Goal: Transaction & Acquisition: Book appointment/travel/reservation

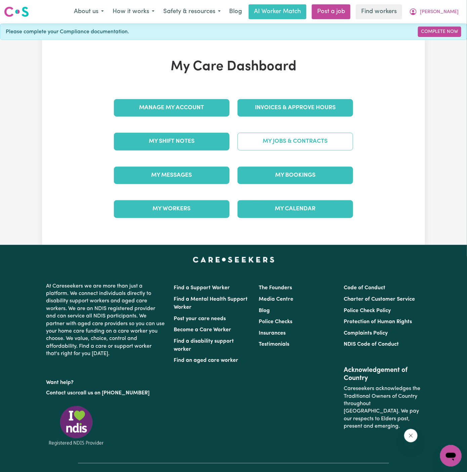
click at [323, 144] on link "My Jobs & Contracts" at bounding box center [294, 141] width 115 height 17
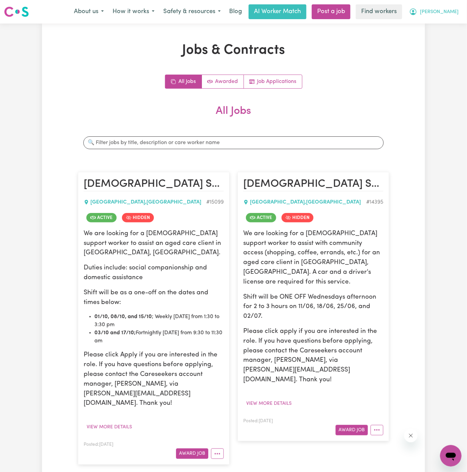
click at [453, 11] on span "[PERSON_NAME]" at bounding box center [439, 11] width 39 height 7
click at [444, 25] on link "My Dashboard" at bounding box center [435, 26] width 53 height 13
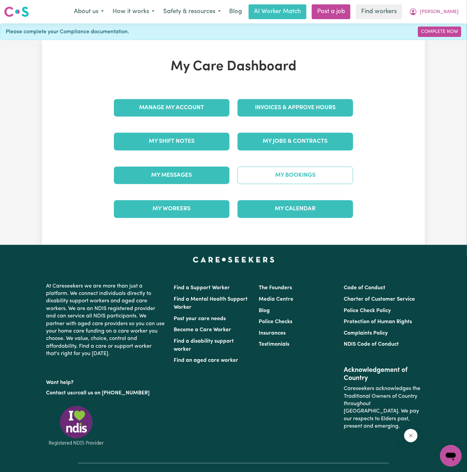
click at [305, 173] on link "My Bookings" at bounding box center [294, 174] width 115 height 17
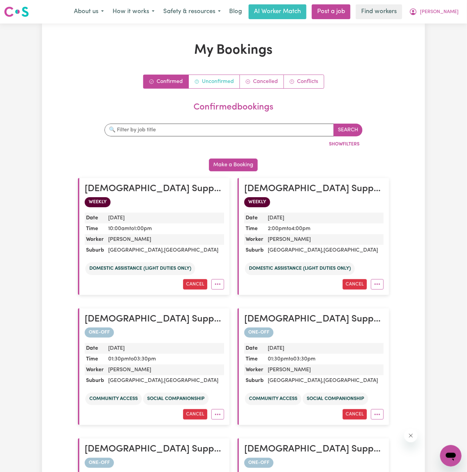
click at [214, 87] on link "Unconfirmed" at bounding box center [214, 81] width 51 height 13
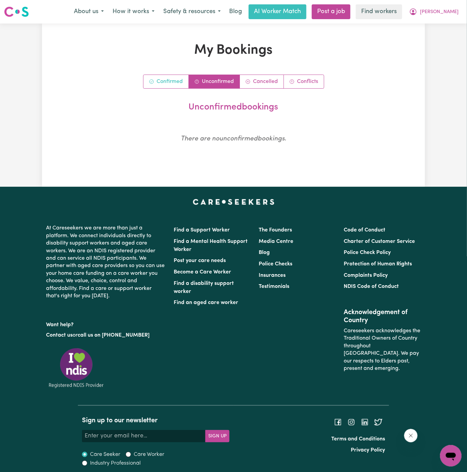
click at [156, 86] on link "Confirmed" at bounding box center [165, 81] width 45 height 13
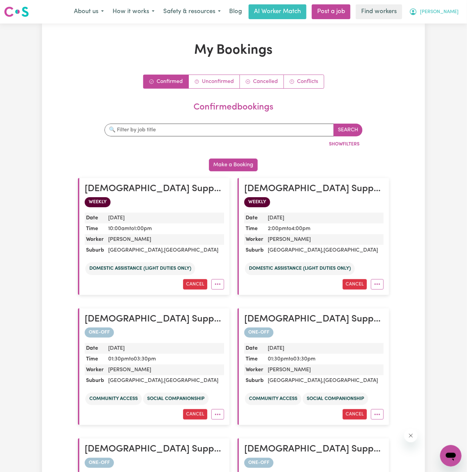
click at [450, 11] on span "[PERSON_NAME]" at bounding box center [439, 11] width 39 height 7
click at [450, 23] on link "My Dashboard" at bounding box center [435, 26] width 53 height 13
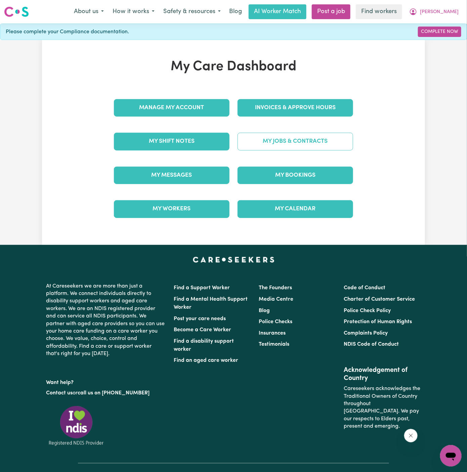
click at [282, 139] on link "My Jobs & Contracts" at bounding box center [294, 141] width 115 height 17
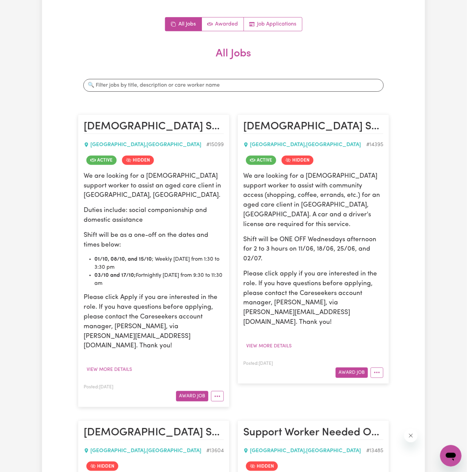
scroll to position [124, 0]
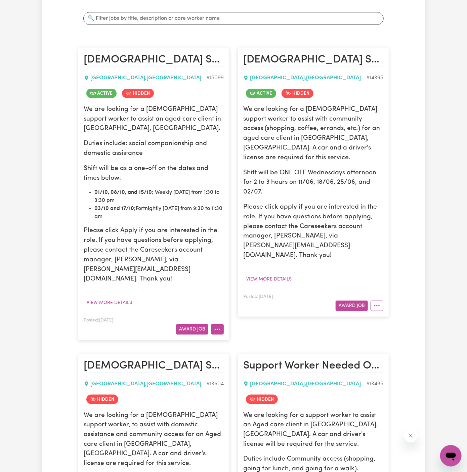
click at [219, 324] on button "More options" at bounding box center [217, 329] width 13 height 10
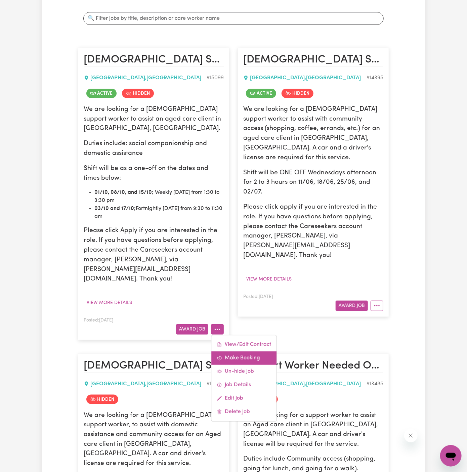
click at [250, 351] on link "Make Booking" at bounding box center [243, 357] width 65 height 13
select select "pm"
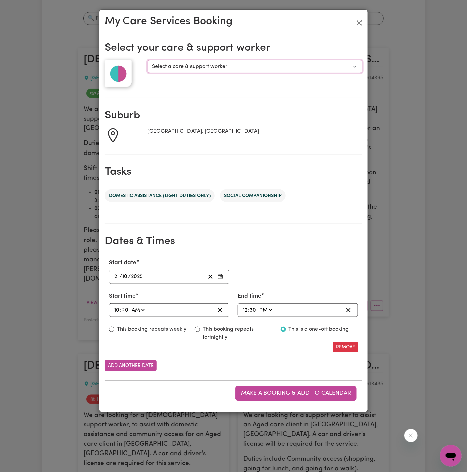
click at [177, 63] on select "Select a care & support worker [PERSON_NAME]" at bounding box center [255, 66] width 214 height 13
select select "10267"
click at [148, 60] on select "Select a care & support worker [PERSON_NAME]" at bounding box center [255, 66] width 214 height 13
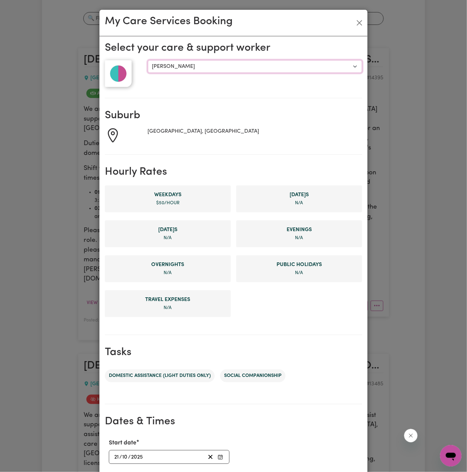
scroll to position [127, 0]
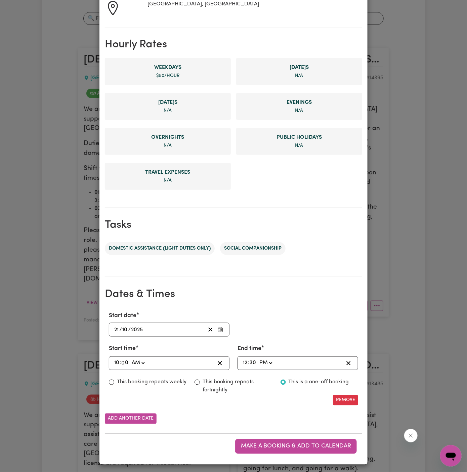
click at [116, 330] on input "21" at bounding box center [116, 329] width 5 height 9
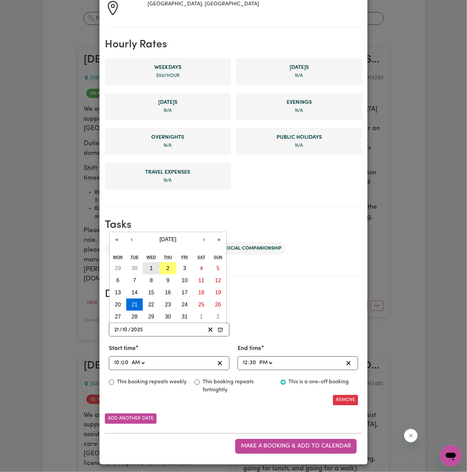
click at [153, 266] on button "1" at bounding box center [151, 268] width 17 height 12
type input "[DATE]"
type input "1"
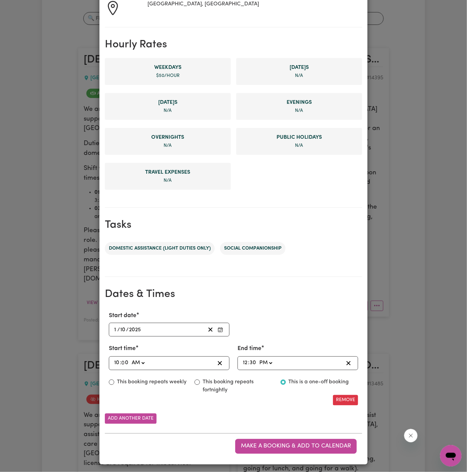
click at [115, 361] on input "10" at bounding box center [117, 362] width 6 height 9
type input "01:00"
type input "1"
click at [125, 360] on input "0" at bounding box center [122, 362] width 7 height 9
type input "01:03"
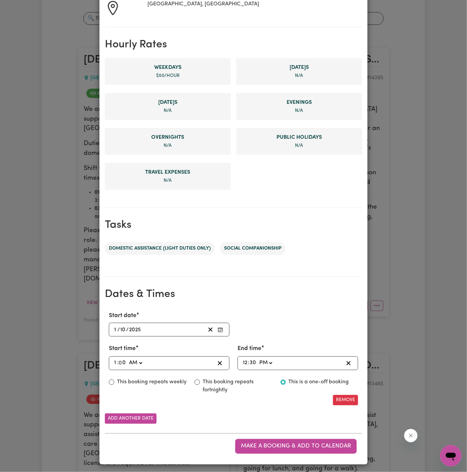
type input "3"
type input "01:30"
type input "30"
click at [247, 362] on input "12" at bounding box center [244, 362] width 5 height 9
click at [140, 362] on select "AM PM" at bounding box center [135, 362] width 16 height 9
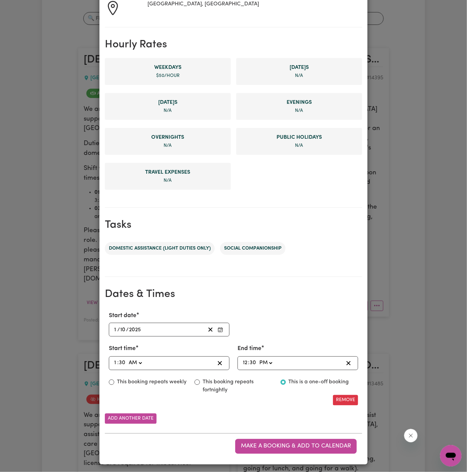
select select "pm"
click at [127, 358] on select "AM PM" at bounding box center [135, 362] width 16 height 9
type input "13:30"
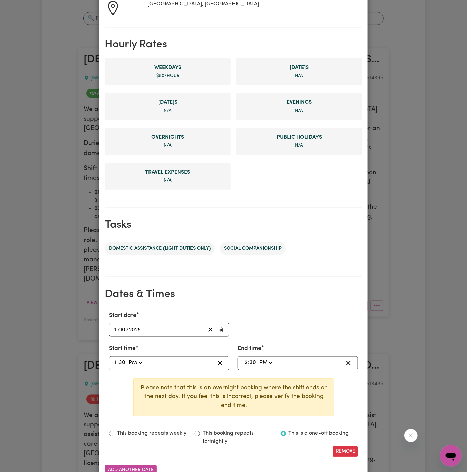
click at [243, 361] on input "12" at bounding box center [244, 362] width 5 height 9
click at [244, 361] on input "12" at bounding box center [244, 362] width 5 height 9
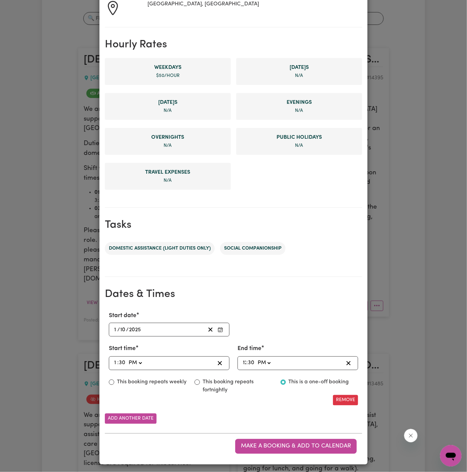
type input "15:30"
type input "3"
click at [288, 446] on span "Make a booking & add to calendar" at bounding box center [296, 446] width 110 height 6
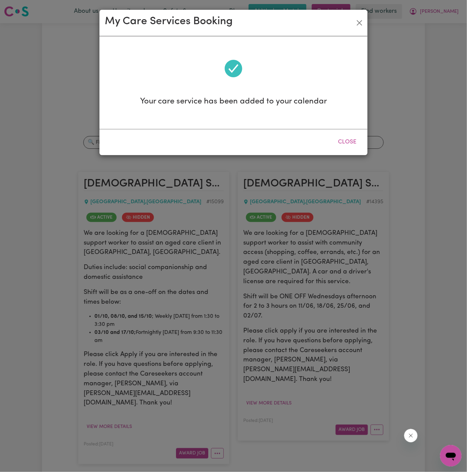
scroll to position [0, 0]
click at [348, 143] on button "Close" at bounding box center [347, 142] width 30 height 15
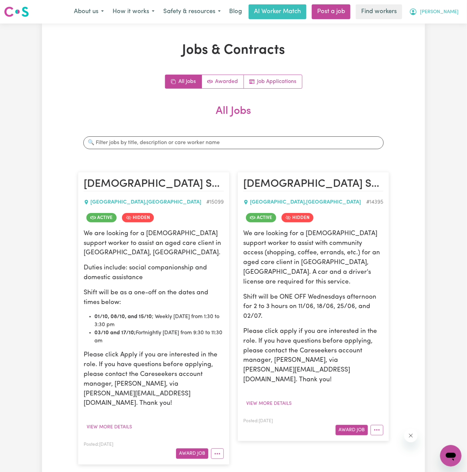
click at [452, 9] on span "[PERSON_NAME]" at bounding box center [439, 11] width 39 height 7
click at [452, 37] on link "Logout" at bounding box center [435, 38] width 53 height 13
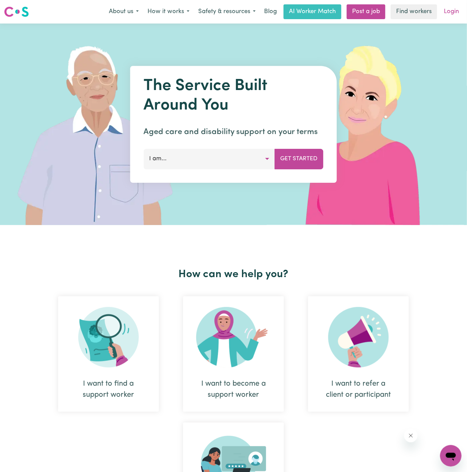
click at [450, 11] on link "Login" at bounding box center [450, 11] width 23 height 15
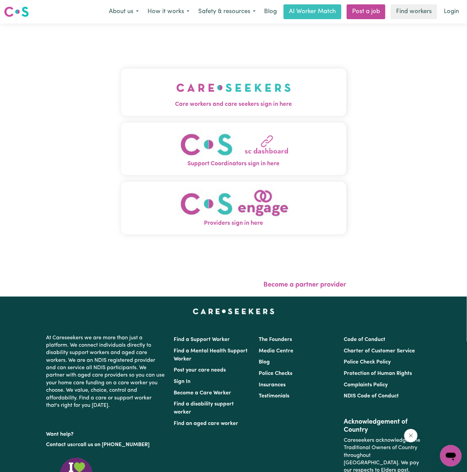
click at [230, 93] on img "Care workers and care seekers sign in here" at bounding box center [233, 87] width 114 height 25
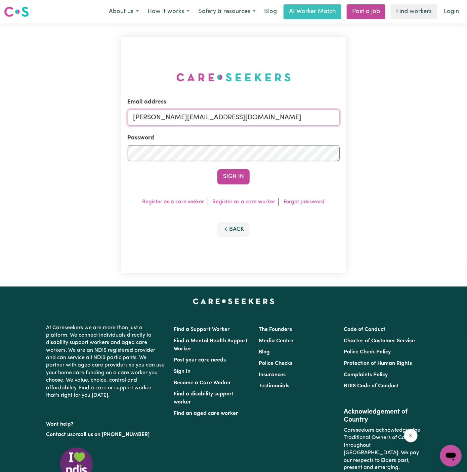
click at [279, 119] on input "[PERSON_NAME][EMAIL_ADDRESS][DOMAIN_NAME]" at bounding box center [234, 117] width 212 height 16
drag, startPoint x: 167, startPoint y: 116, endPoint x: 451, endPoint y: 123, distance: 284.0
click at [451, 123] on div "Email address [EMAIL_ADDRESS][DOMAIN_NAME] Password Sign In Register as a care …" at bounding box center [233, 154] width 467 height 263
type input "[EMAIL_ADDRESS][DOMAIN_NAME]"
click at [234, 179] on button "Sign In" at bounding box center [233, 176] width 32 height 15
